Goal: Navigation & Orientation: Find specific page/section

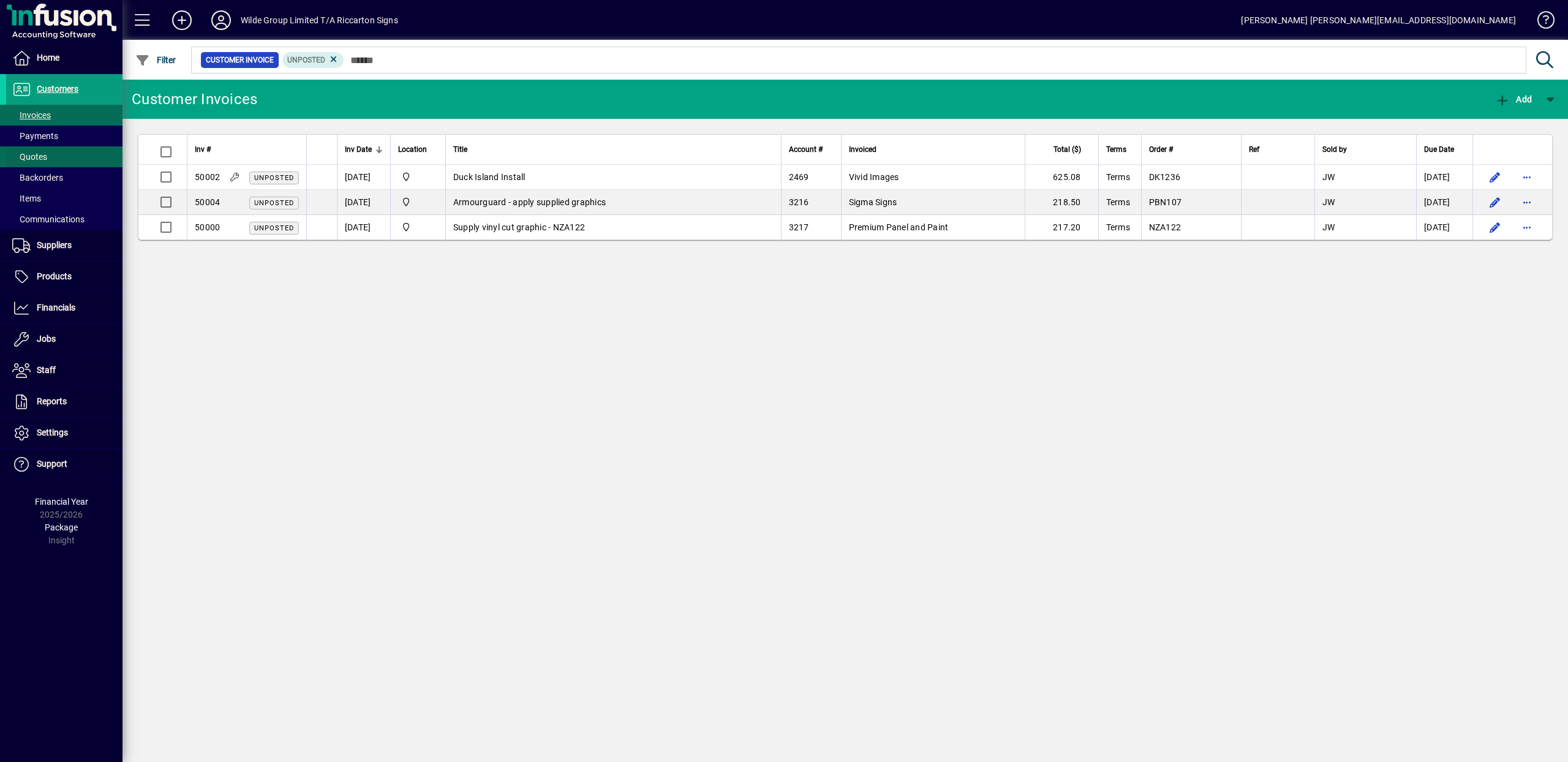
click at [34, 152] on span "Quotes" at bounding box center [30, 157] width 34 height 10
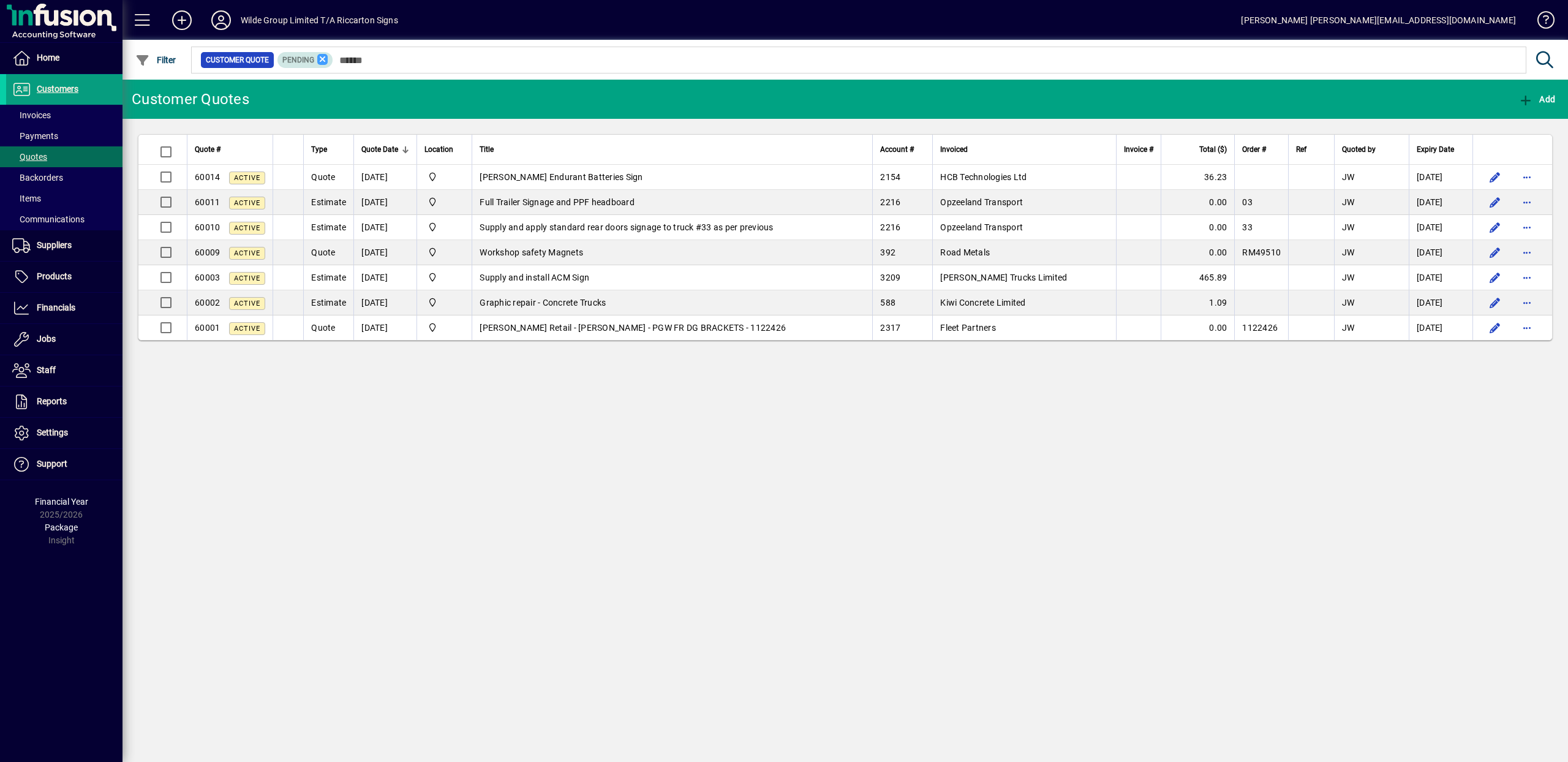
click at [328, 62] on icon at bounding box center [323, 59] width 11 height 11
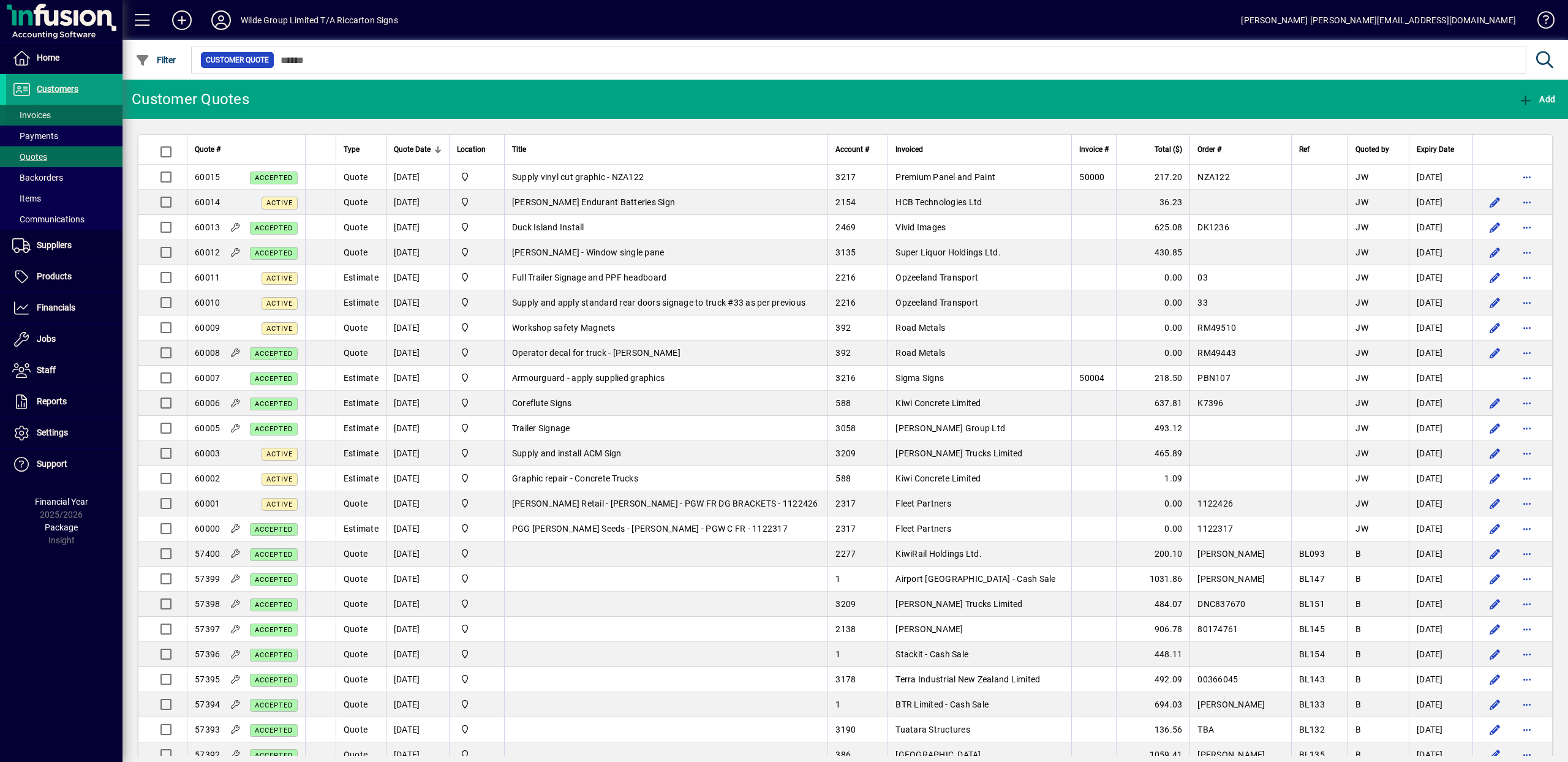
click at [38, 115] on span "Invoices" at bounding box center [32, 115] width 38 height 10
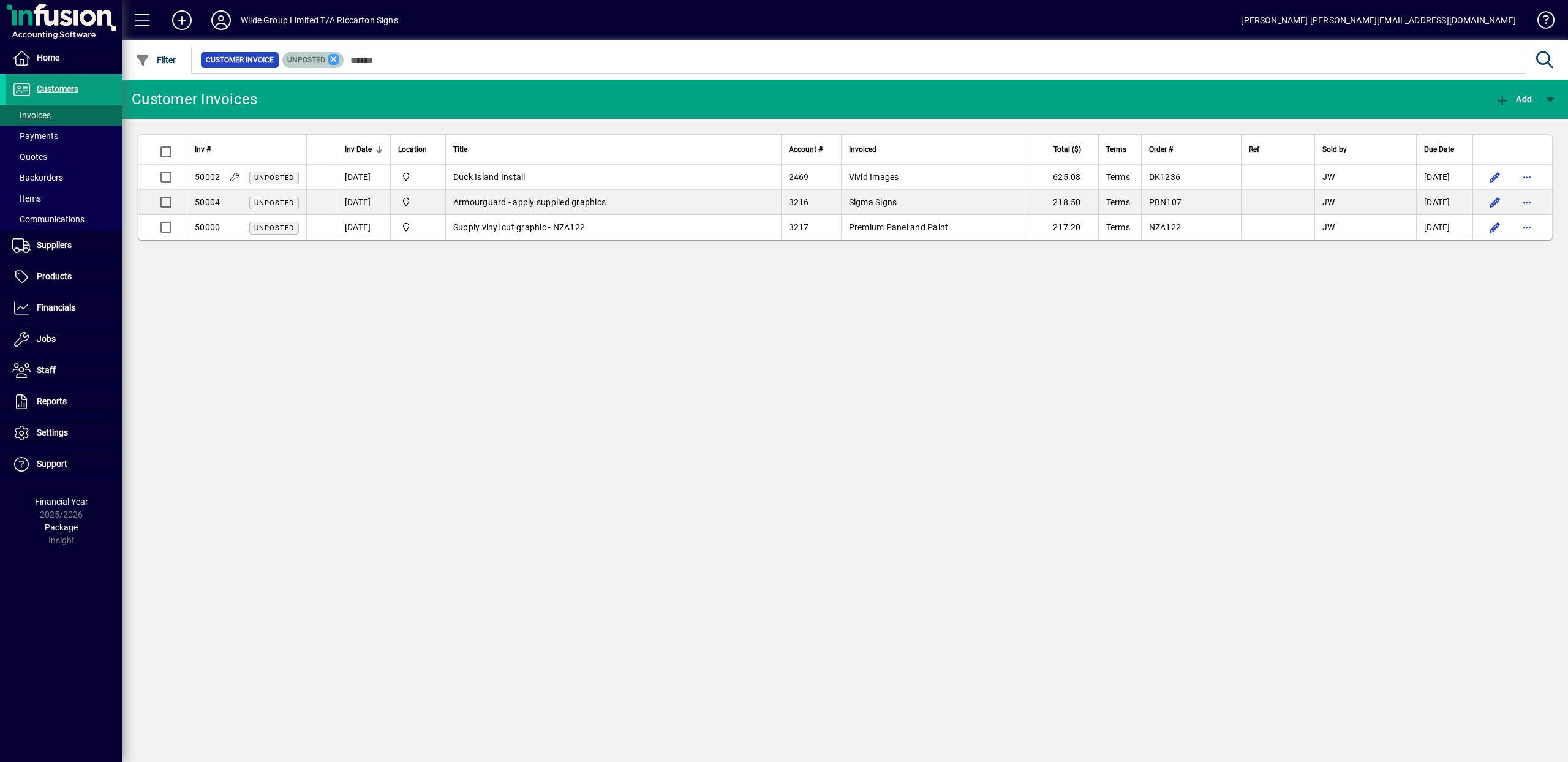
click at [340, 59] on icon at bounding box center [334, 59] width 11 height 11
